Goal: Communication & Community: Answer question/provide support

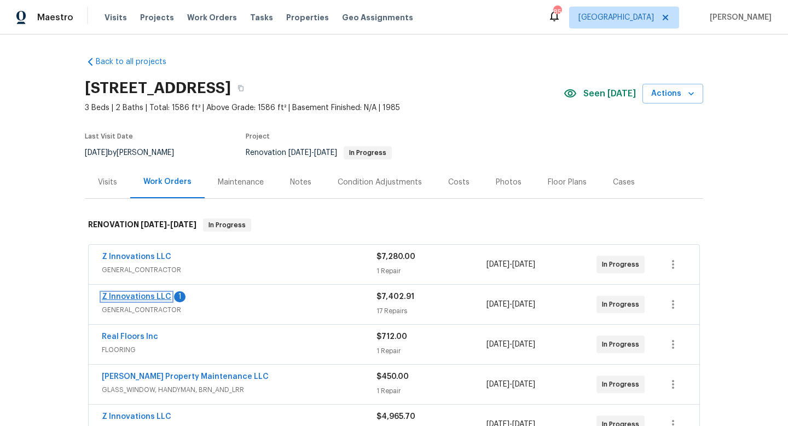
click at [147, 294] on link "Z Innovations LLC" at bounding box center [137, 297] width 70 height 8
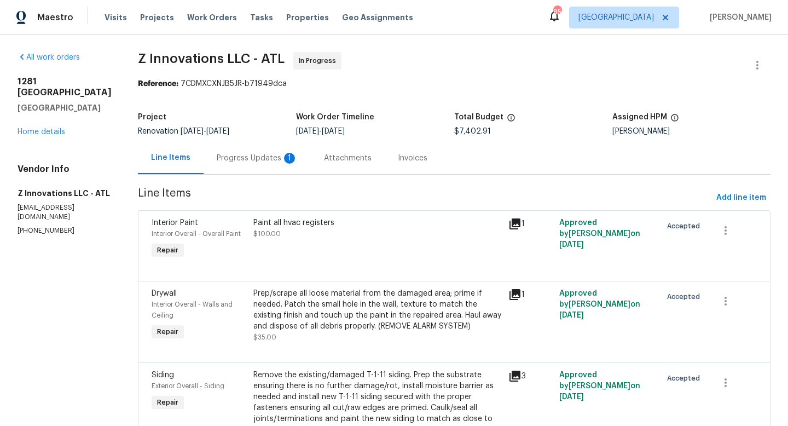
click at [252, 155] on div "Progress Updates 1" at bounding box center [257, 158] width 81 height 11
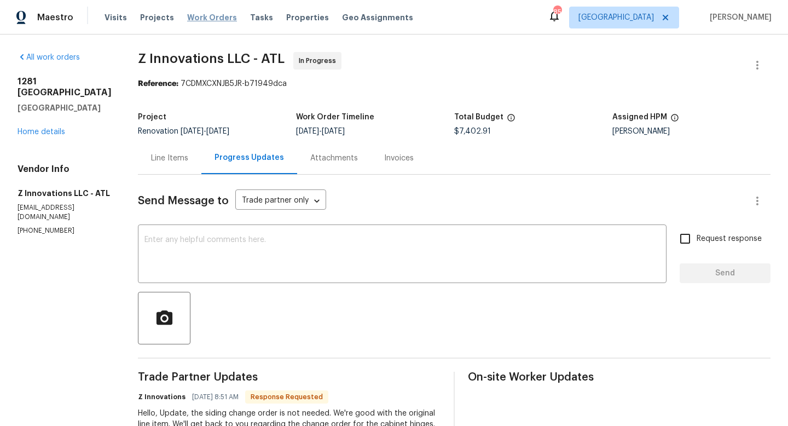
click at [206, 16] on span "Work Orders" at bounding box center [212, 17] width 50 height 11
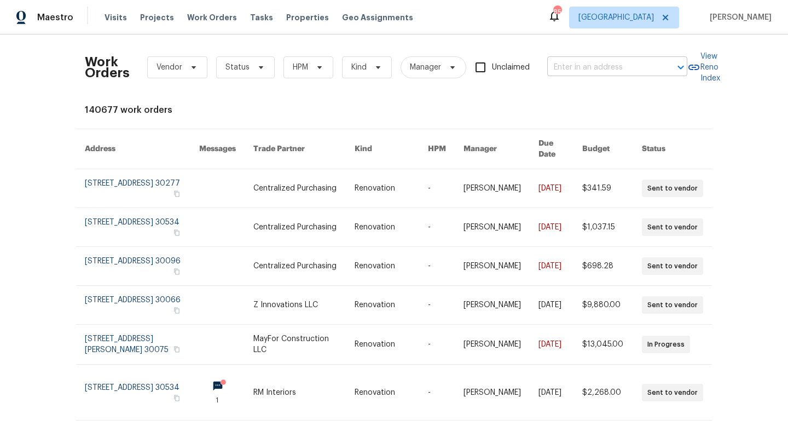
click at [589, 66] on input "text" at bounding box center [601, 67] width 109 height 17
type input "legendary"
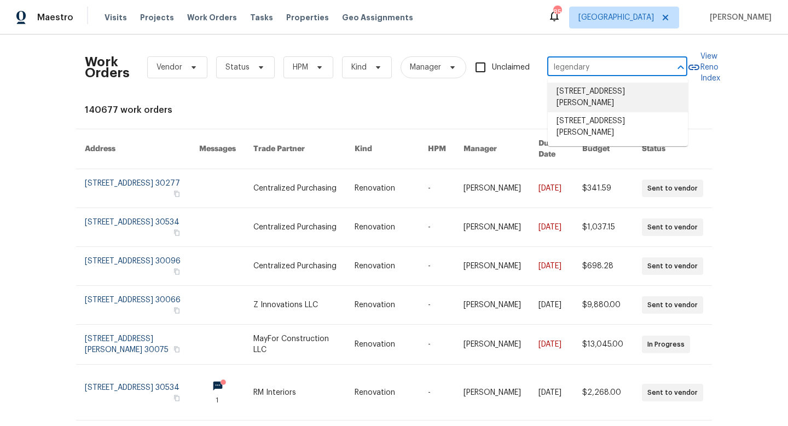
click at [599, 111] on li "39 Legendary Dr, Hoschton, GA 30548" at bounding box center [618, 98] width 140 height 30
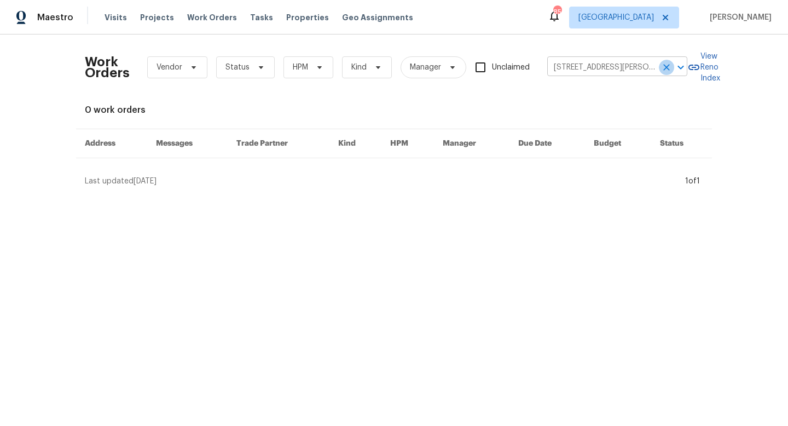
click at [669, 63] on icon "Clear" at bounding box center [666, 67] width 11 height 11
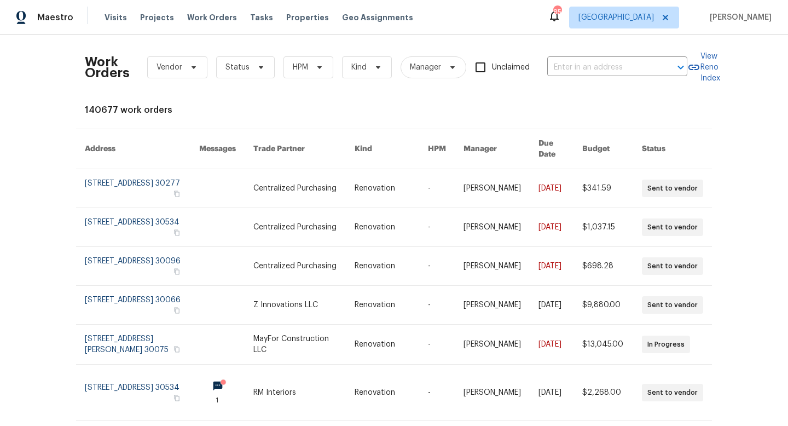
click at [598, 77] on div "Work Orders Vendor Status HPM Kind Manager Unclaimed ​" at bounding box center [386, 67] width 603 height 48
click at [598, 72] on input "text" at bounding box center [601, 67] width 109 height 17
type input "5160 legendary"
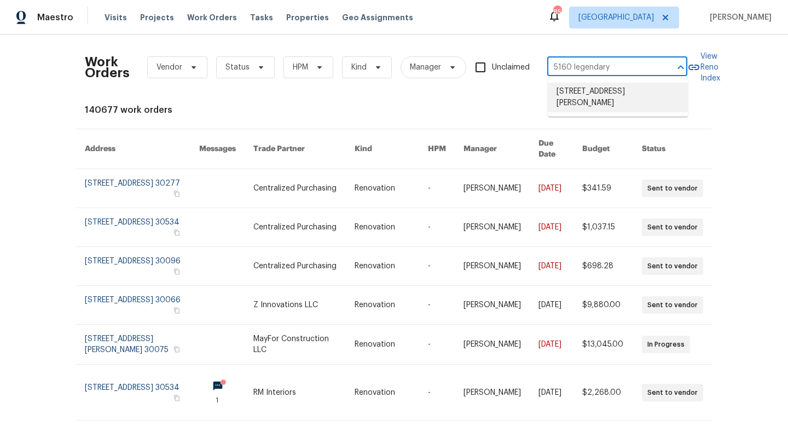
click at [606, 102] on li "5160 Legendary Ln, Acworth, GA 30102" at bounding box center [618, 98] width 140 height 30
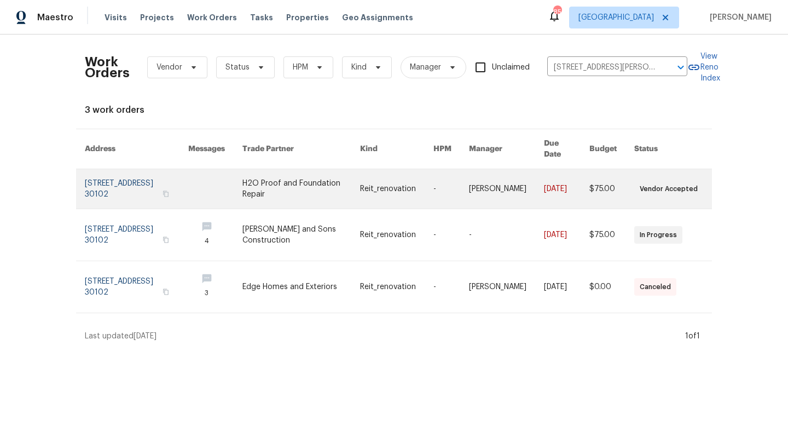
click at [122, 189] on link at bounding box center [136, 188] width 103 height 39
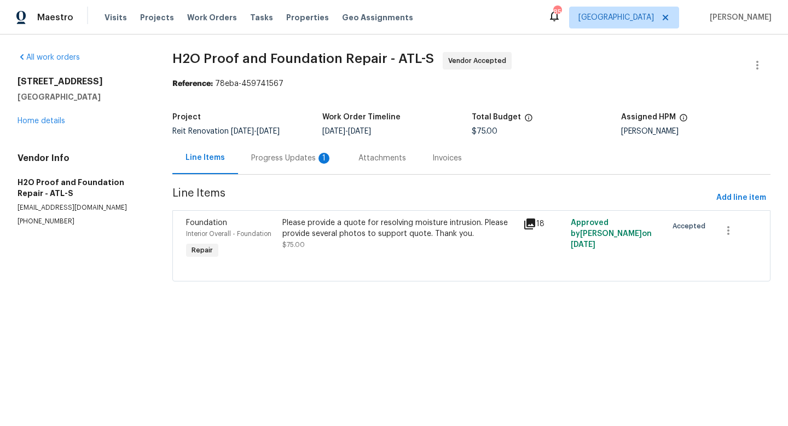
click at [277, 156] on div "Progress Updates 1" at bounding box center [291, 158] width 81 height 11
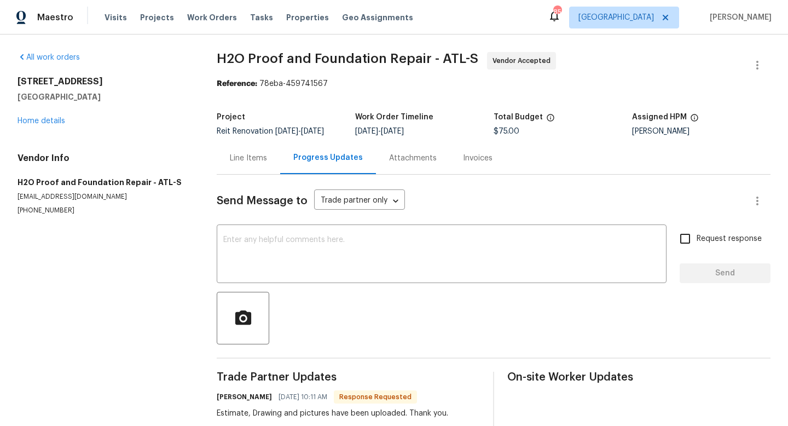
scroll to position [31, 0]
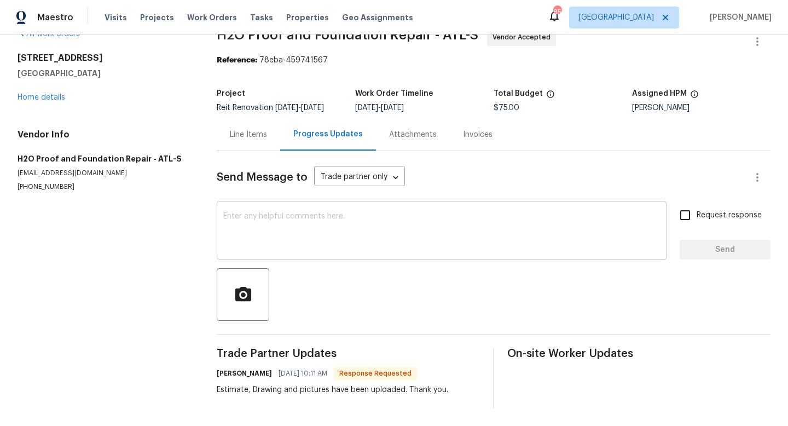
click at [268, 221] on textarea at bounding box center [441, 231] width 437 height 38
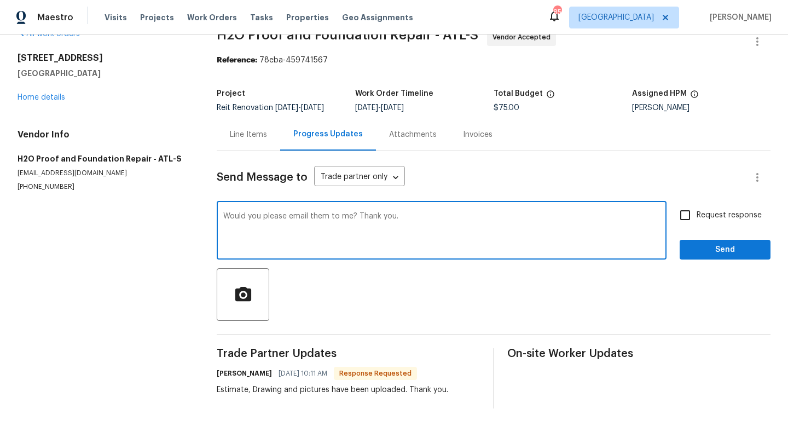
type textarea "Would you please email them to me? Thank you."
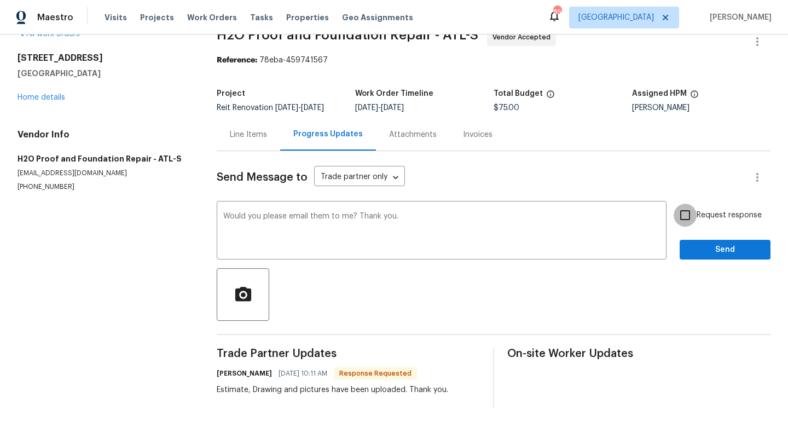
click at [690, 215] on input "Request response" at bounding box center [685, 215] width 23 height 23
checkbox input "true"
click at [690, 250] on span "Send" at bounding box center [724, 250] width 73 height 14
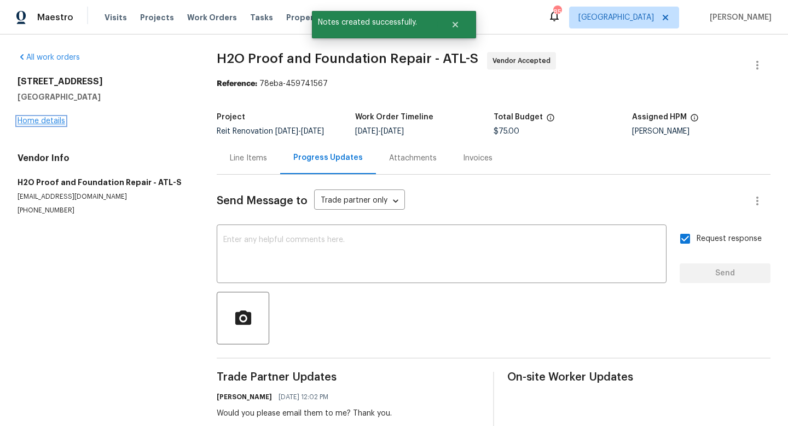
click at [53, 119] on link "Home details" at bounding box center [42, 121] width 48 height 8
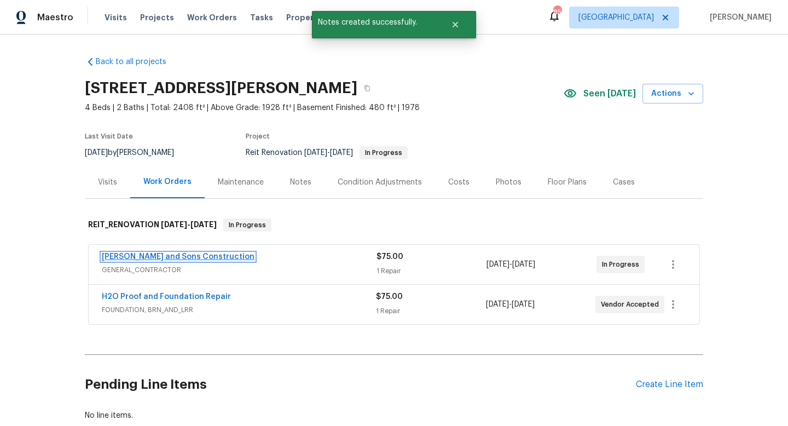
click at [201, 258] on link "Reyes and Sons Construction" at bounding box center [178, 257] width 153 height 8
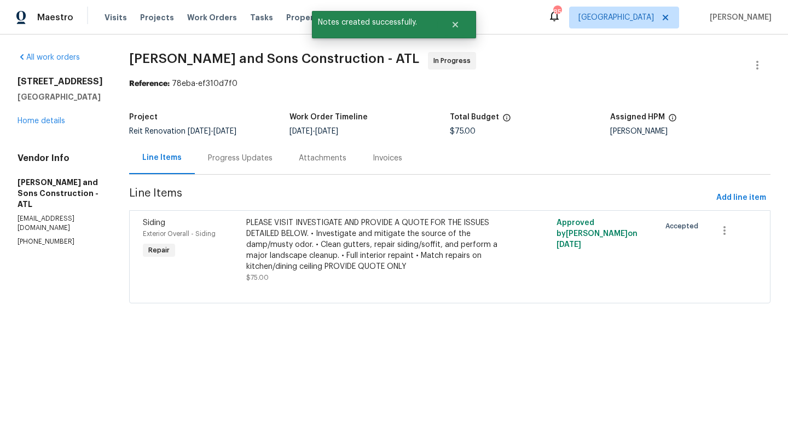
click at [250, 159] on div "Progress Updates" at bounding box center [240, 158] width 65 height 11
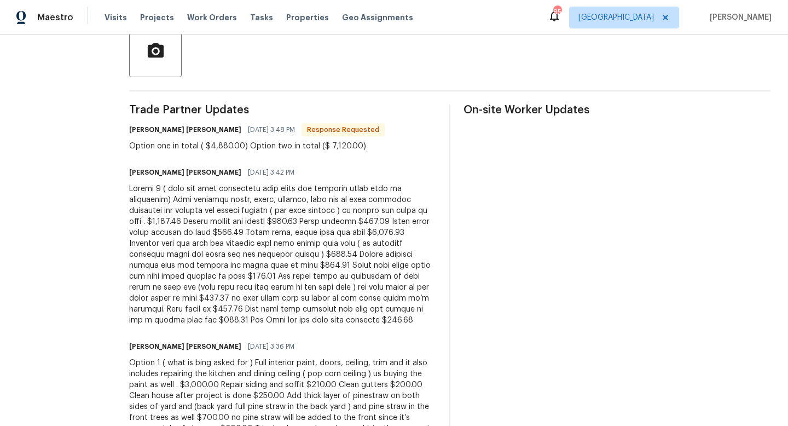
scroll to position [268, 0]
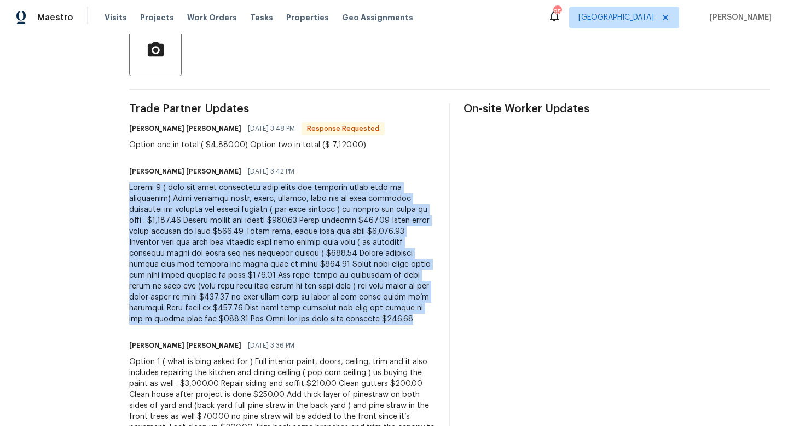
drag, startPoint x: 392, startPoint y: 310, endPoint x: 105, endPoint y: 190, distance: 311.3
click at [105, 190] on div "All work orders 5160 Legendary Ln Acworth, GA 30102 Home details Vendor Info Re…" at bounding box center [394, 200] width 788 height 869
copy div "Option 2 ( same but with additional line items the property might need if inter…"
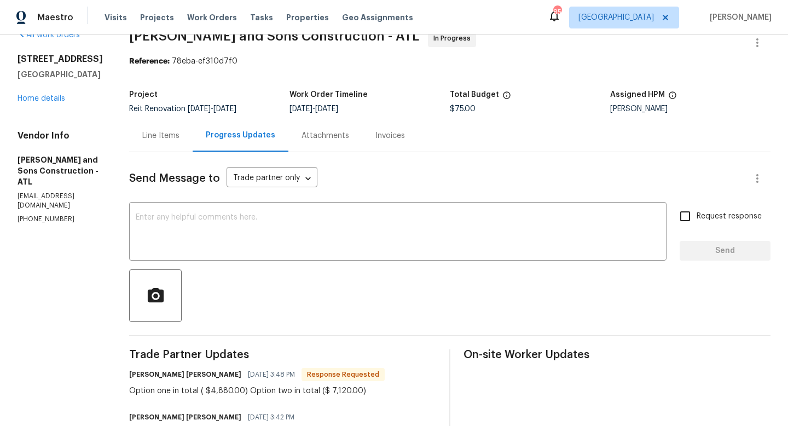
scroll to position [0, 0]
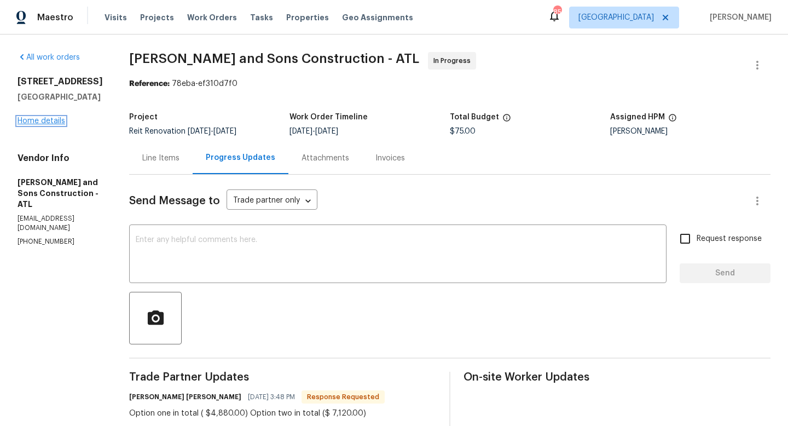
click at [40, 125] on link "Home details" at bounding box center [42, 121] width 48 height 8
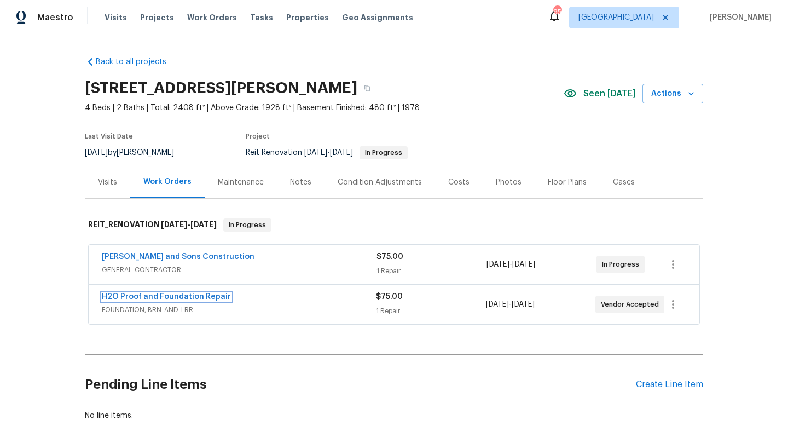
click at [197, 297] on link "H2O Proof and Foundation Repair" at bounding box center [166, 297] width 129 height 8
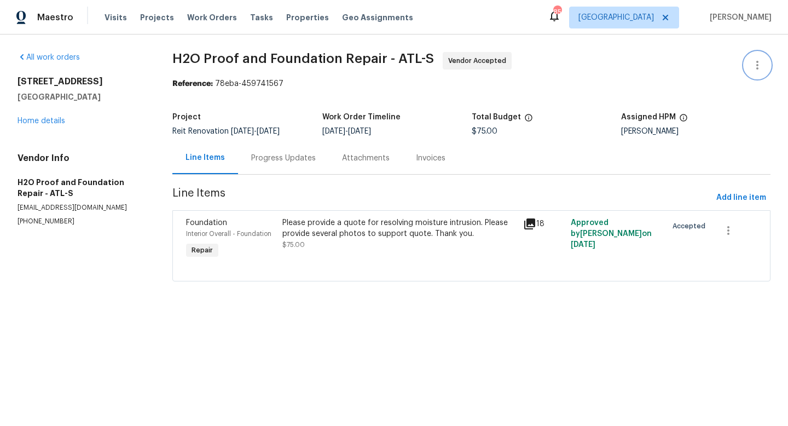
click at [760, 68] on icon "button" at bounding box center [757, 65] width 13 height 13
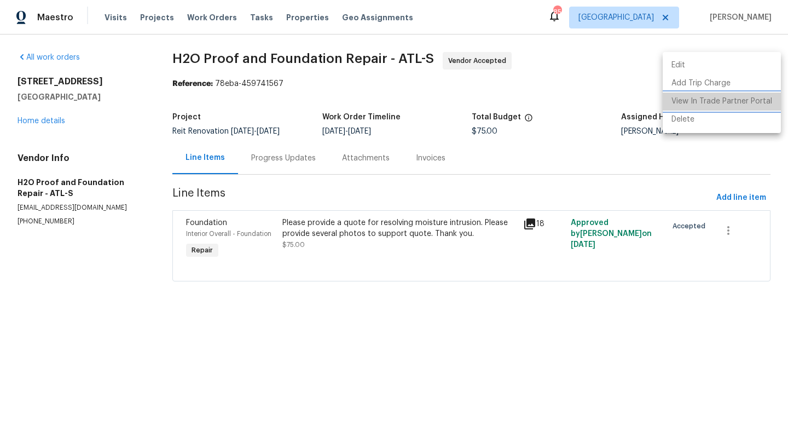
click at [735, 101] on li "View In Trade Partner Portal" at bounding box center [722, 101] width 118 height 18
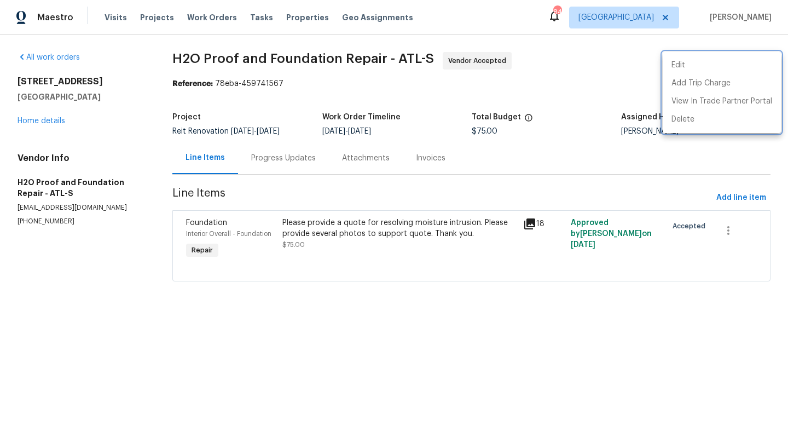
click at [48, 121] on div at bounding box center [394, 213] width 788 height 426
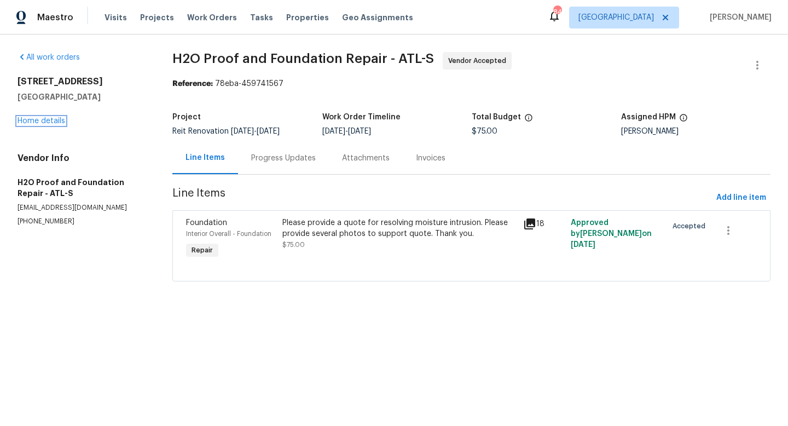
click at [48, 121] on link "Home details" at bounding box center [42, 121] width 48 height 8
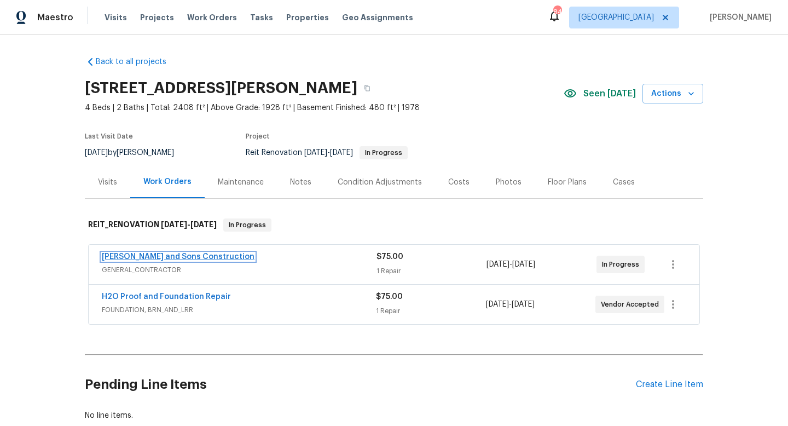
click at [189, 259] on link "Reyes and Sons Construction" at bounding box center [178, 257] width 153 height 8
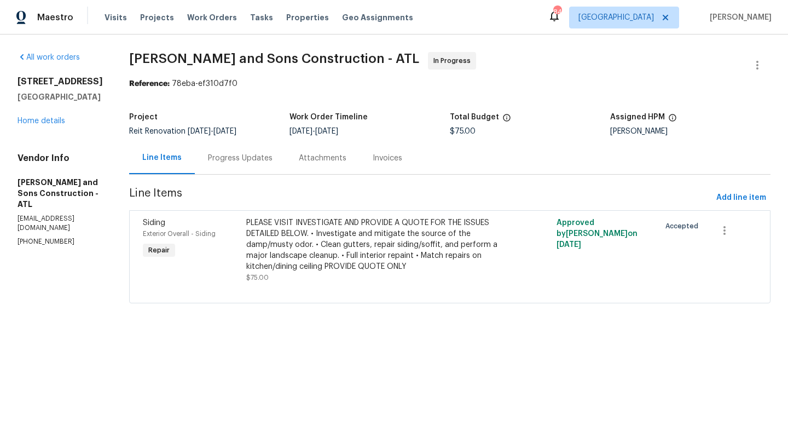
click at [214, 166] on div "Progress Updates" at bounding box center [240, 158] width 91 height 32
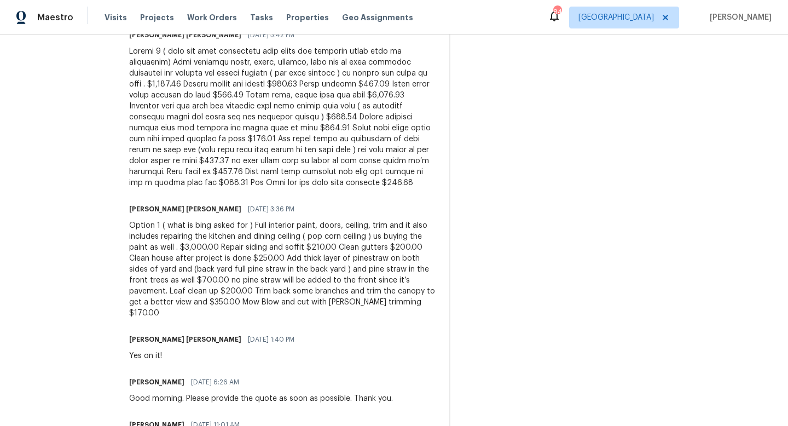
scroll to position [407, 0]
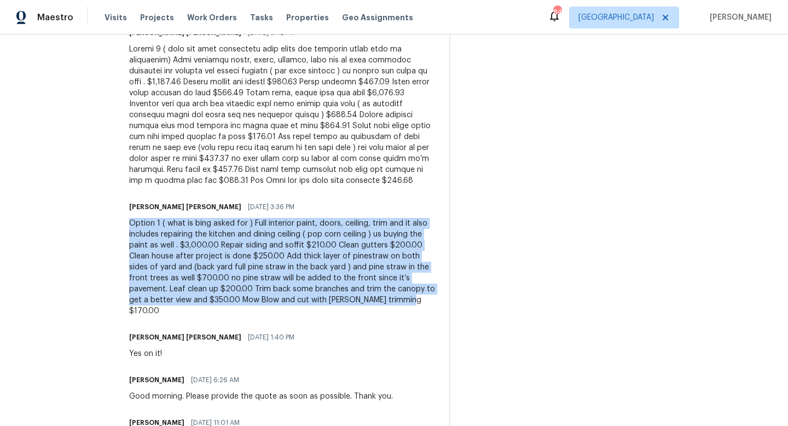
drag, startPoint x: 312, startPoint y: 289, endPoint x: 106, endPoint y: 210, distance: 221.4
click at [129, 218] on div "Option 1 ( what is bing asked for ) Full interior paint, doors, ceiling, trim a…" at bounding box center [282, 267] width 307 height 99
copy div "Option 1 ( what is bing asked for ) Full interior paint, doors, ceiling, trim a…"
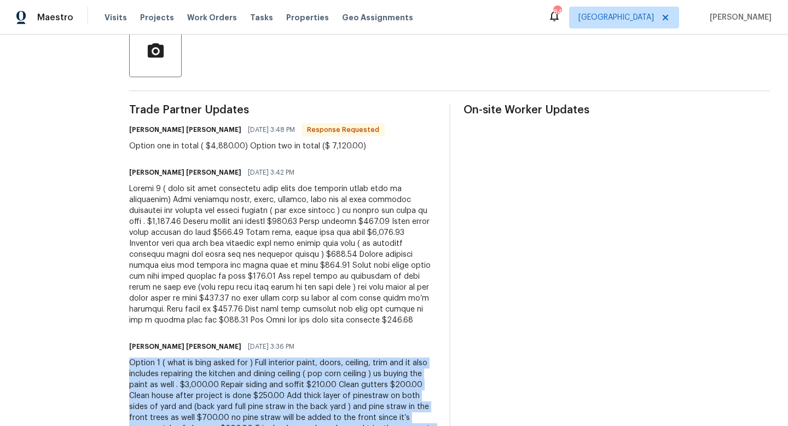
scroll to position [267, 0]
